Goal: Check status: Check status

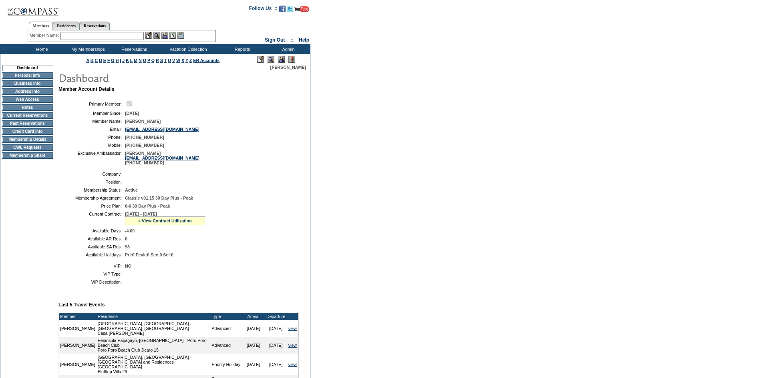
click at [31, 10] on img at bounding box center [33, 8] width 52 height 16
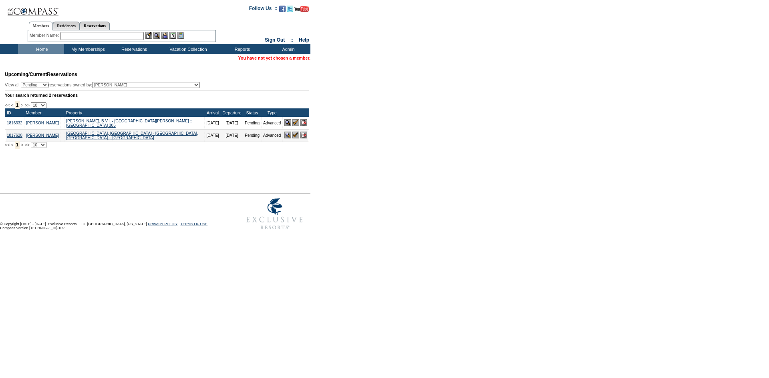
click at [285, 139] on img at bounding box center [287, 135] width 7 height 7
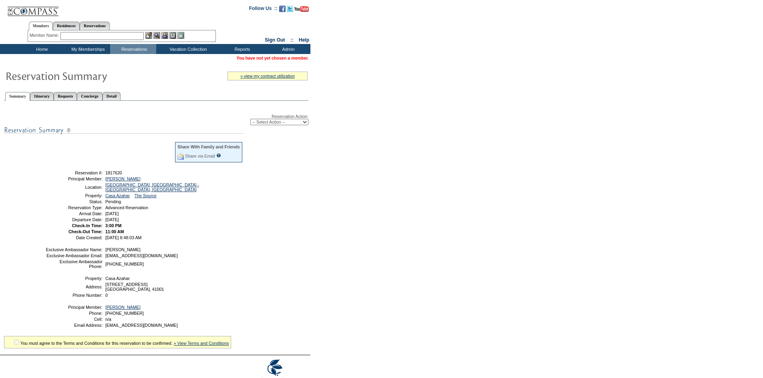
drag, startPoint x: 48, startPoint y: 11, endPoint x: 69, endPoint y: 0, distance: 23.3
click at [48, 11] on img at bounding box center [33, 8] width 52 height 16
